Goal: Task Accomplishment & Management: Manage account settings

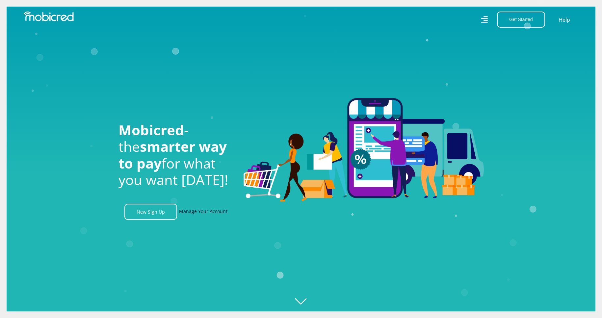
click at [198, 215] on link "Manage Your Account" at bounding box center [203, 212] width 48 height 16
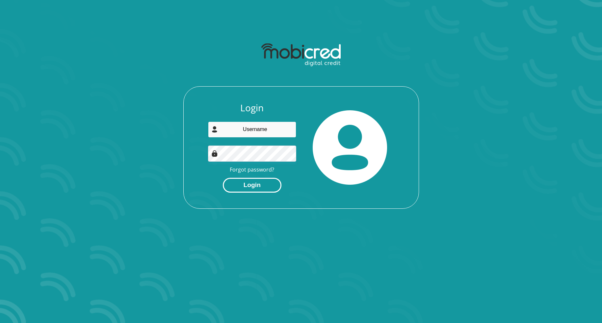
type input "vandermerweroderick68@gmail.com"
click at [259, 189] on button "Login" at bounding box center [252, 185] width 59 height 15
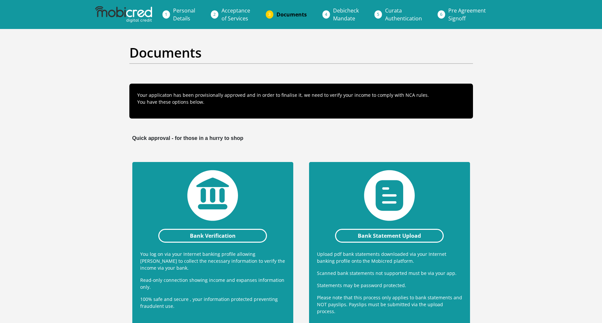
click at [354, 15] on span "Debicheck Mandate" at bounding box center [346, 14] width 26 height 15
